Goal: Task Accomplishment & Management: Use online tool/utility

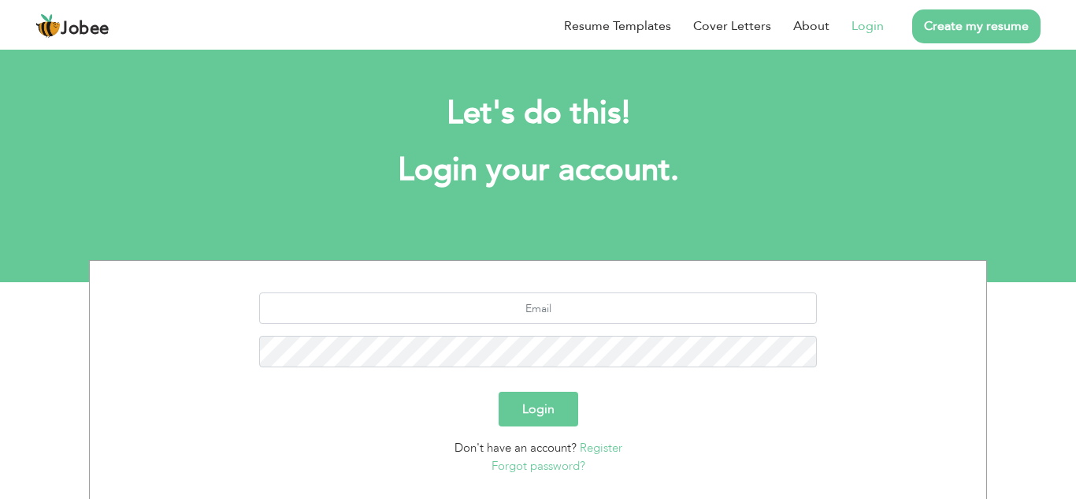
click at [568, 418] on button "Login" at bounding box center [539, 409] width 80 height 35
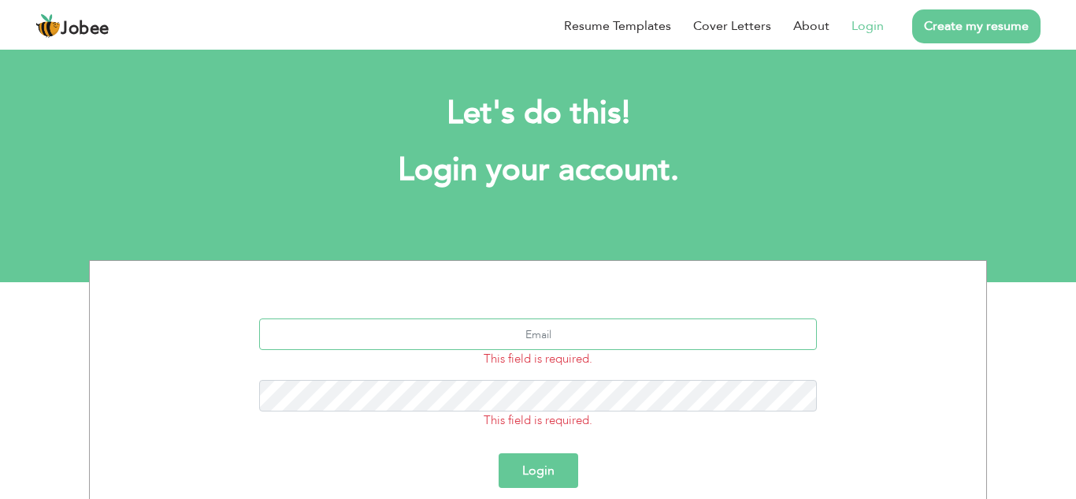
click at [545, 337] on input "text" at bounding box center [538, 334] width 559 height 32
type input "[EMAIL_ADDRESS][DOMAIN_NAME]"
click at [552, 487] on button "Login" at bounding box center [539, 470] width 80 height 35
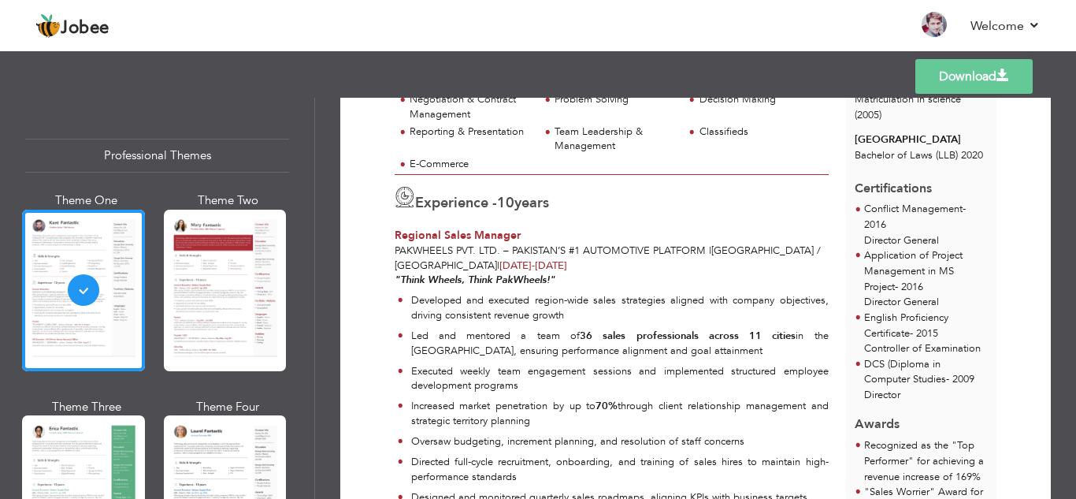
scroll to position [474, 0]
click at [416, 302] on p "Developed and executed region-wide sales strategies aligned with company object…" at bounding box center [620, 306] width 418 height 29
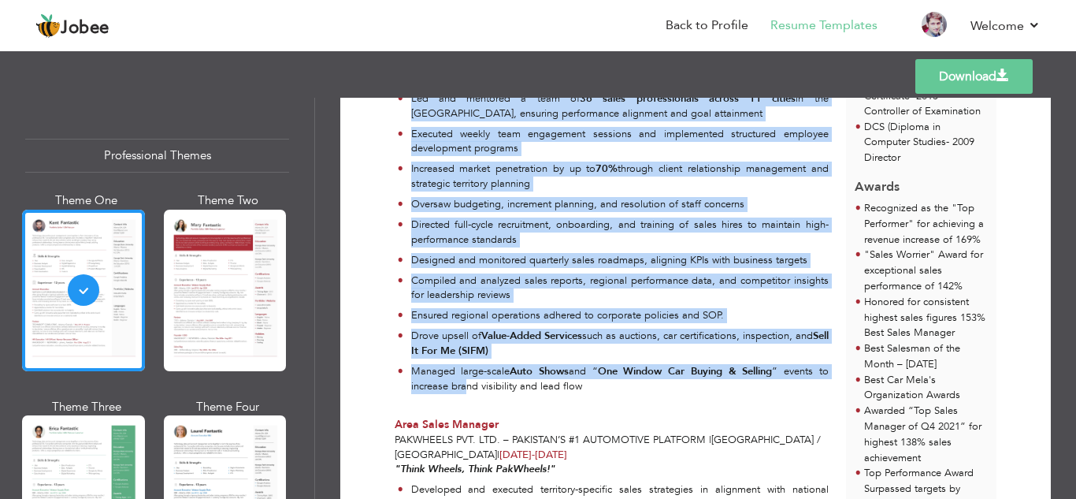
scroll to position [715, 0]
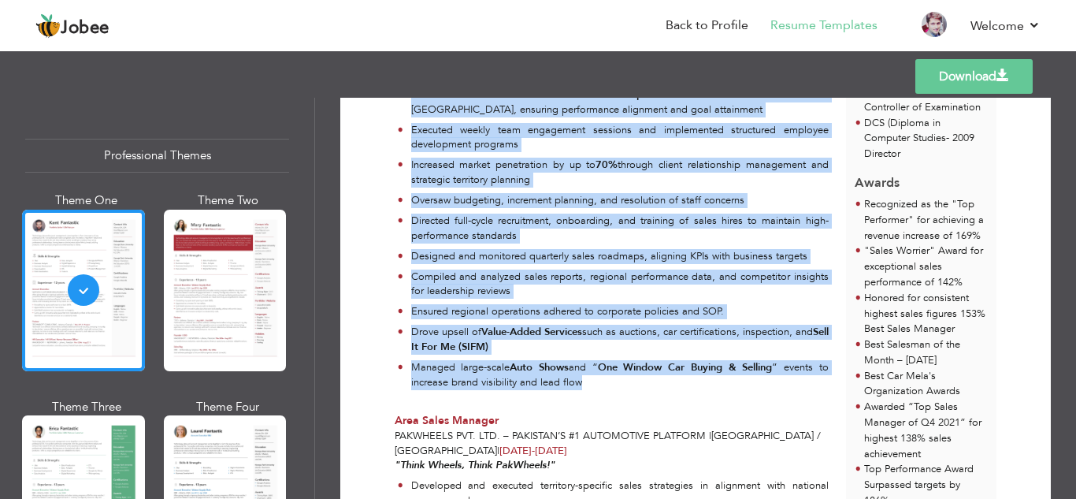
drag, startPoint x: 406, startPoint y: 299, endPoint x: 598, endPoint y: 388, distance: 211.9
click at [598, 388] on ul "Developed and executed region-wide sales strategies aligned with company object…" at bounding box center [612, 223] width 434 height 343
copy ul "Loremipsu dol sitametc adipis-elit seddo eiusmodtem incidid utla etdolor magnaa…"
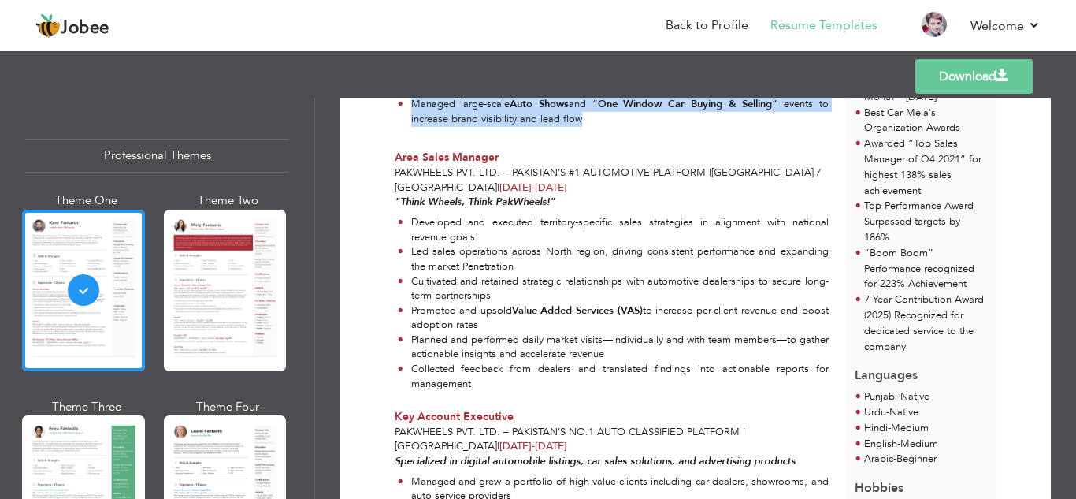
scroll to position [989, 0]
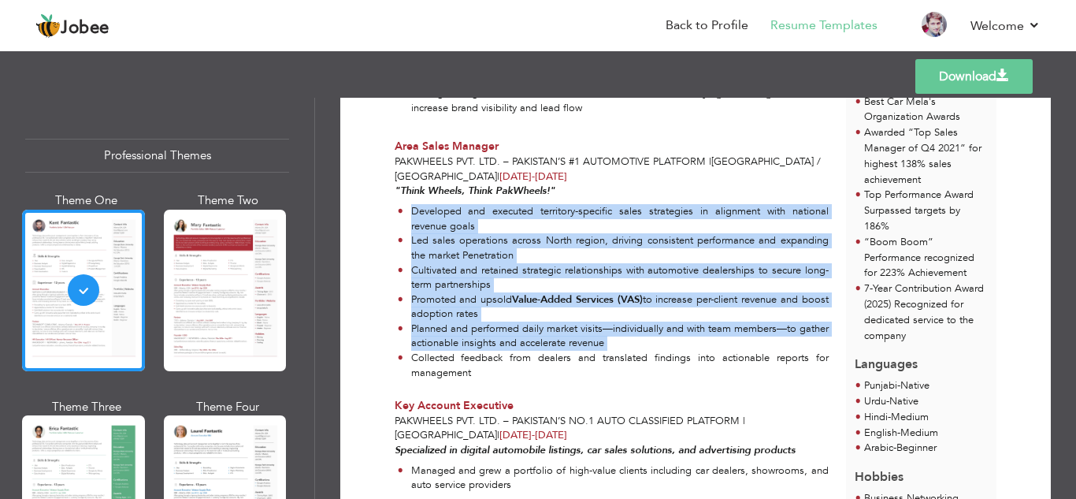
drag, startPoint x: 414, startPoint y: 214, endPoint x: 514, endPoint y: 367, distance: 183.4
click at [514, 367] on ul "Developed and executed territory-specific sales strategies in alignment with na…" at bounding box center [612, 292] width 434 height 176
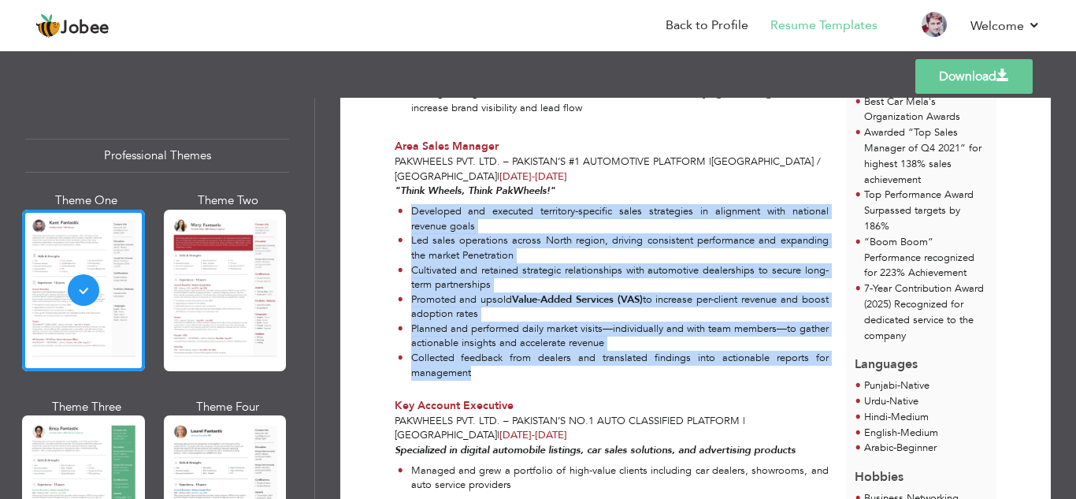
copy div "Developed and executed territory-specific sales strategies in alignment with na…"
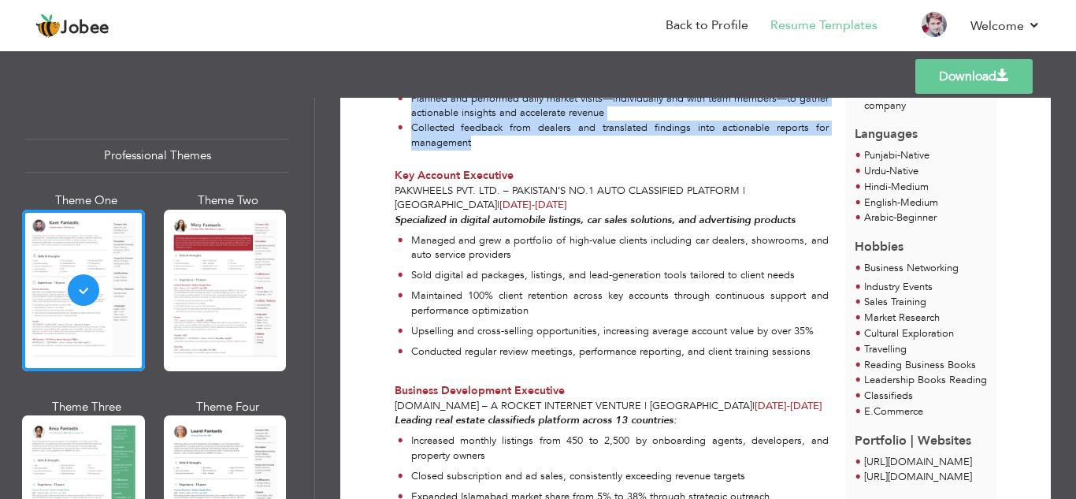
scroll to position [1226, 0]
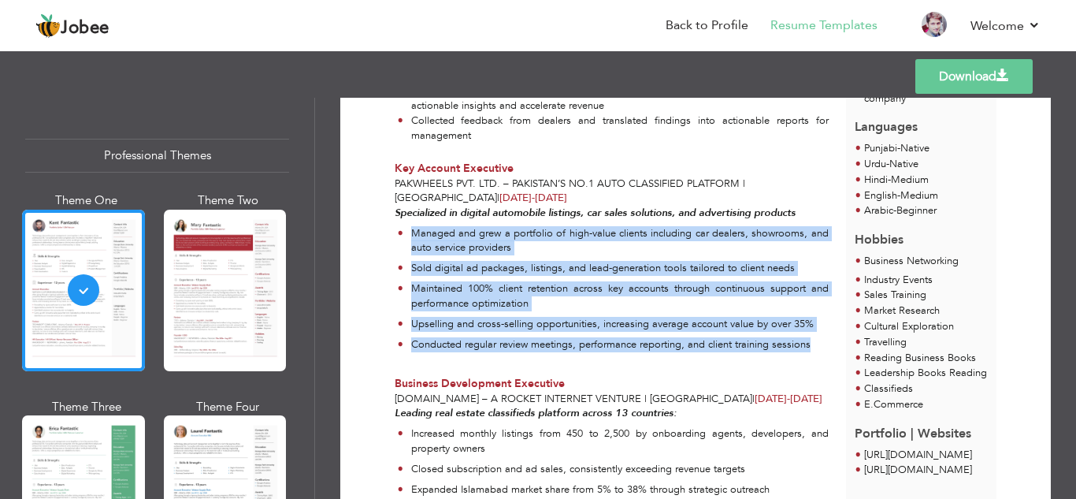
drag, startPoint x: 412, startPoint y: 237, endPoint x: 816, endPoint y: 345, distance: 418.4
click at [816, 345] on ul "Managed and grew a portfolio of high-value clients including car dealers, showr…" at bounding box center [612, 292] width 434 height 132
copy ul "Managed and grew a portfolio of high-value clients including car dealers, showr…"
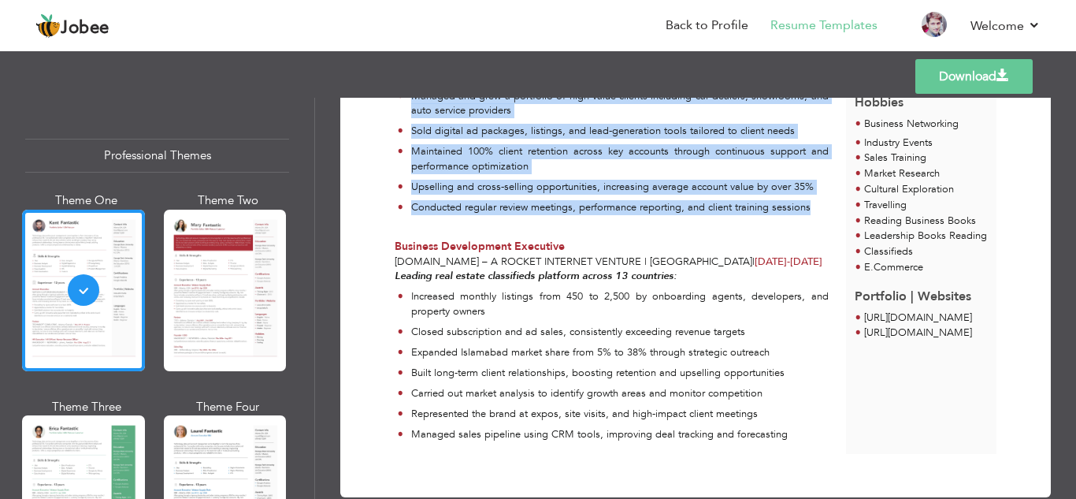
scroll to position [1370, 0]
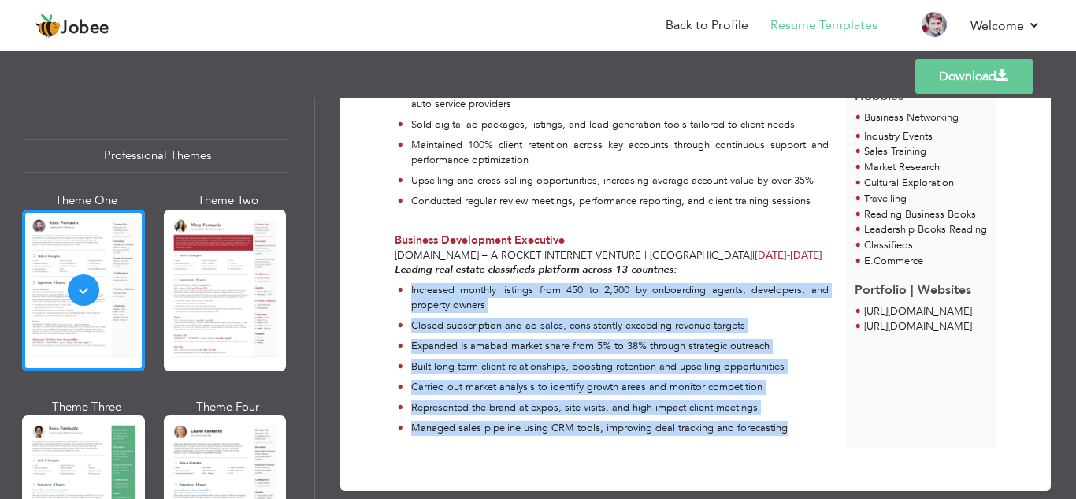
drag, startPoint x: 409, startPoint y: 291, endPoint x: 789, endPoint y: 429, distance: 404.3
click at [789, 429] on ul "Increased monthly listings from 450 to 2,500 by onboarding agents, developers, …" at bounding box center [612, 362] width 434 height 158
copy ul "Increased monthly listings from 450 to 2,500 by onboarding agents, developers, …"
